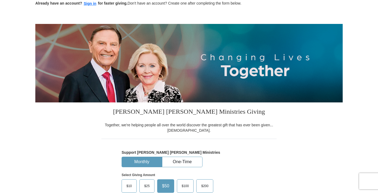
scroll to position [34, 0]
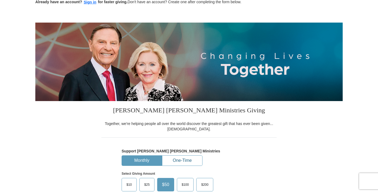
click at [177, 160] on button "One-Time" at bounding box center [182, 161] width 40 height 10
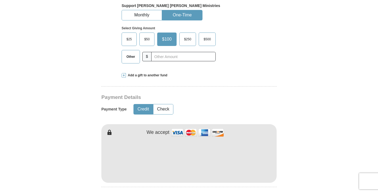
scroll to position [195, 0]
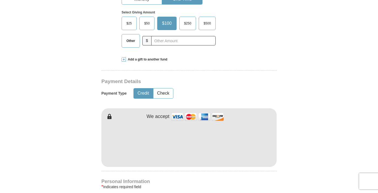
drag, startPoint x: 377, startPoint y: 52, endPoint x: 372, endPoint y: 91, distance: 38.9
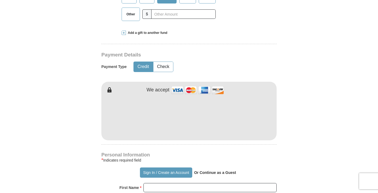
scroll to position [221, 0]
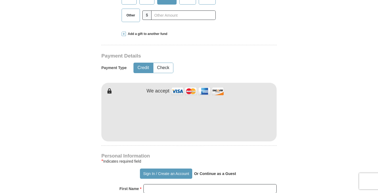
click at [333, 110] on form "Already have an account? Sign in for faster giving. Don't have an account? Crea…" at bounding box center [188, 131] width 307 height 660
drag, startPoint x: 377, startPoint y: 69, endPoint x: 372, endPoint y: 92, distance: 24.4
click at [304, 140] on form "Already have an account? Sign in for faster giving. Don't have an account? Crea…" at bounding box center [188, 131] width 307 height 660
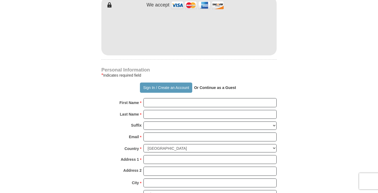
scroll to position [318, 0]
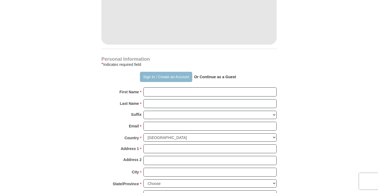
click at [164, 79] on button "Sign In / Create an Account" at bounding box center [166, 77] width 52 height 10
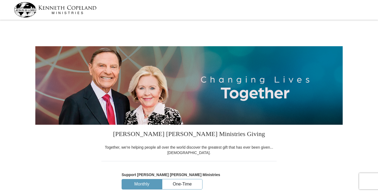
select select "CA"
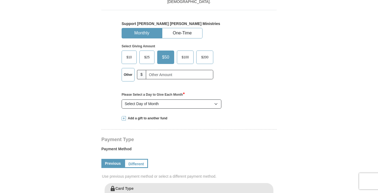
scroll to position [149, 0]
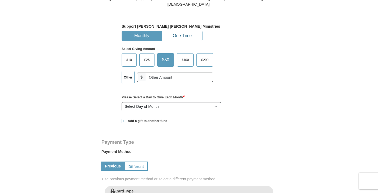
click at [182, 36] on button "One-Time" at bounding box center [182, 36] width 40 height 10
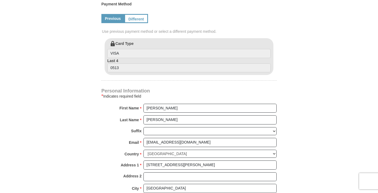
scroll to position [272, 0]
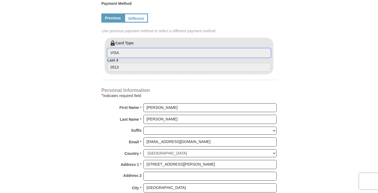
click at [132, 54] on input "VISA" at bounding box center [188, 52] width 163 height 9
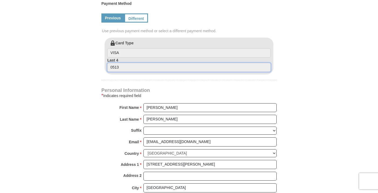
click at [124, 68] on input "0513" at bounding box center [188, 67] width 163 height 9
drag, startPoint x: 124, startPoint y: 68, endPoint x: 97, endPoint y: 67, distance: 26.9
click at [97, 67] on form "Kenneth Copeland Ministries Giving Together, we're helping people all over the …" at bounding box center [188, 38] width 307 height 579
click at [138, 17] on link "Different" at bounding box center [135, 17] width 23 height 9
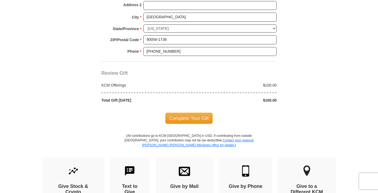
scroll to position [501, 0]
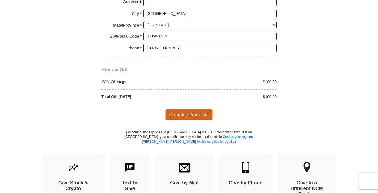
click at [189, 116] on span "Complete Your Gift" at bounding box center [189, 114] width 48 height 11
